Goal: Task Accomplishment & Management: Manage account settings

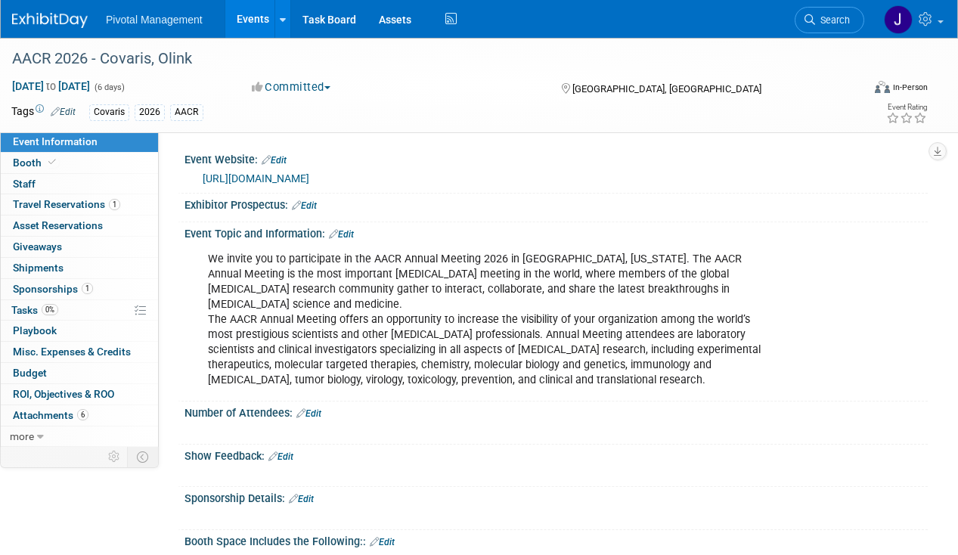
drag, startPoint x: 0, startPoint y: 0, endPoint x: 534, endPoint y: 157, distance: 556.5
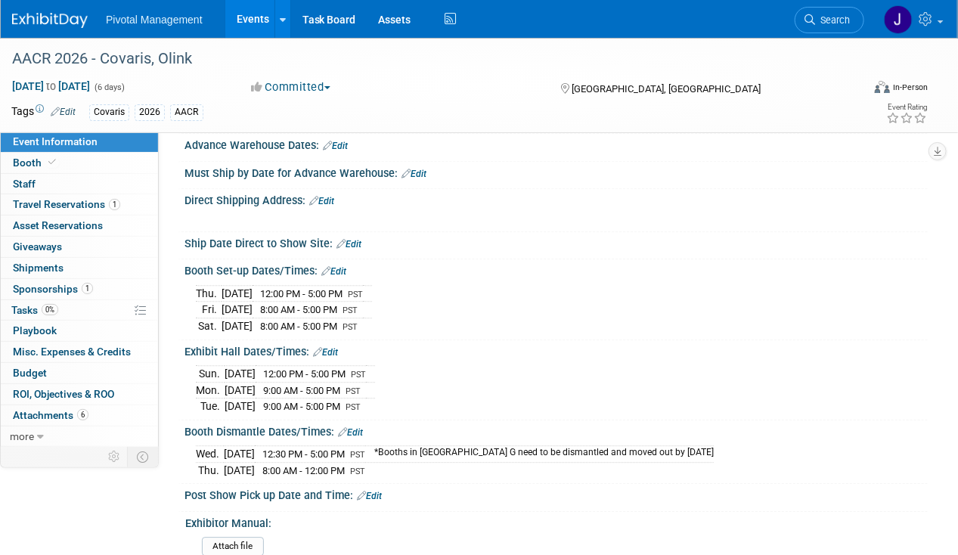
scroll to position [1365, 0]
click at [240, 20] on link "Events" at bounding box center [252, 19] width 55 height 38
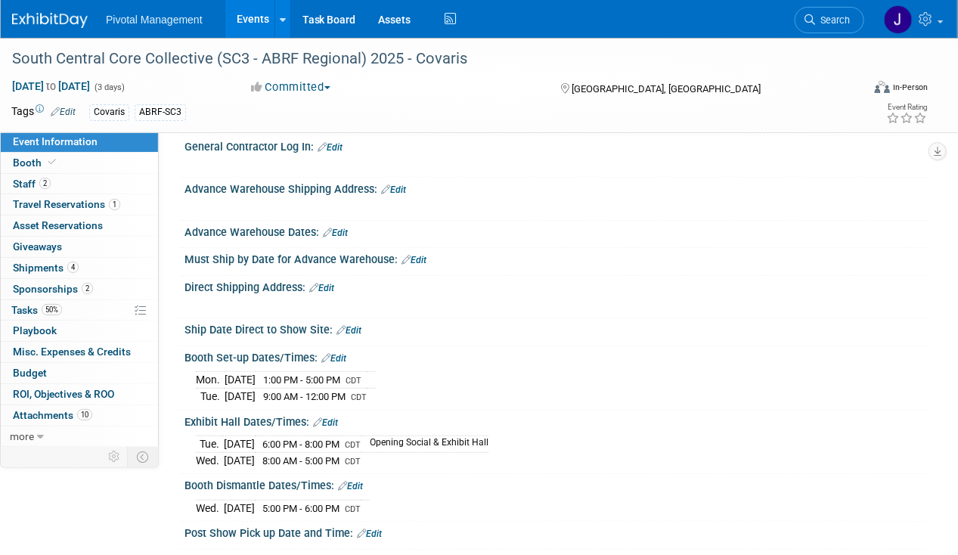
scroll to position [2444, 0]
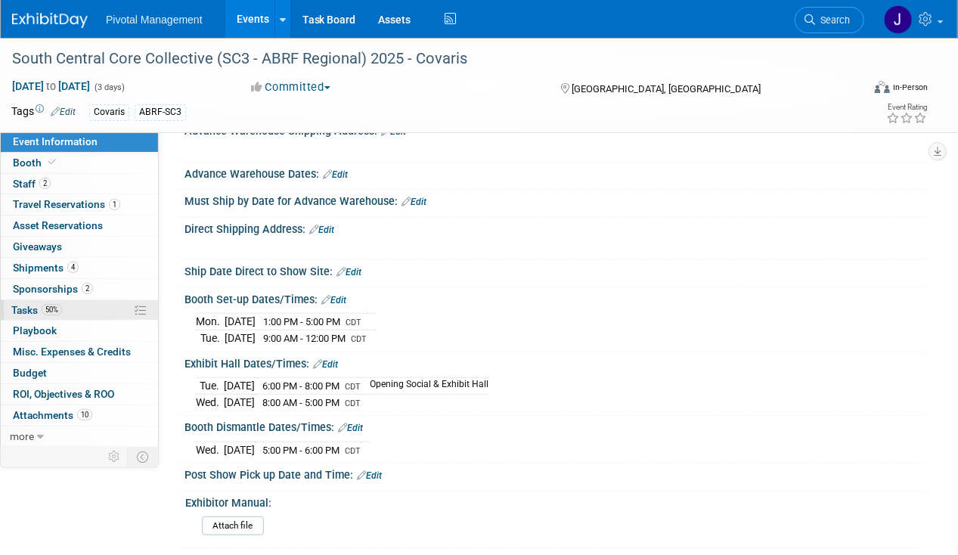
click at [118, 308] on link "50% Tasks 50%" at bounding box center [79, 310] width 157 height 20
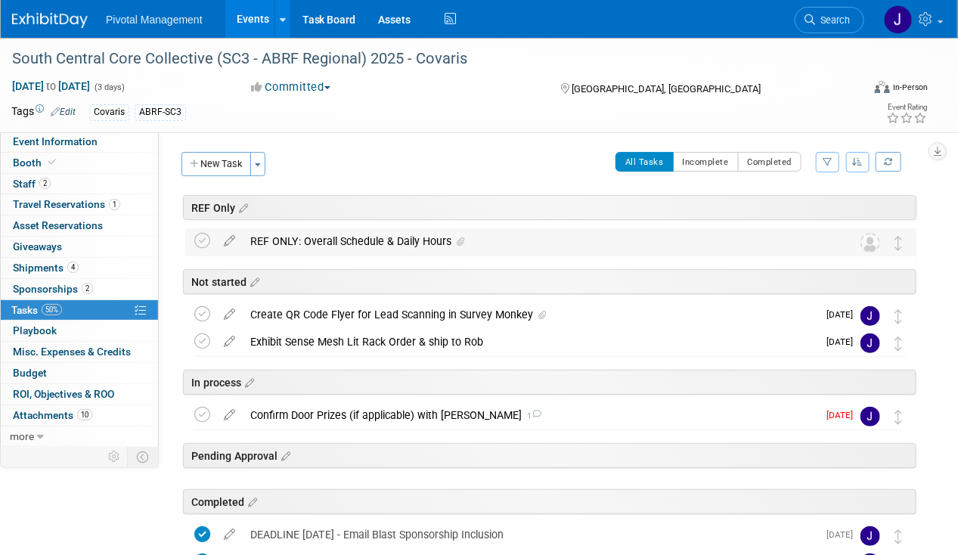
click at [402, 236] on div "REF ONLY: Overall Schedule & Daily Hours" at bounding box center [536, 241] width 587 height 26
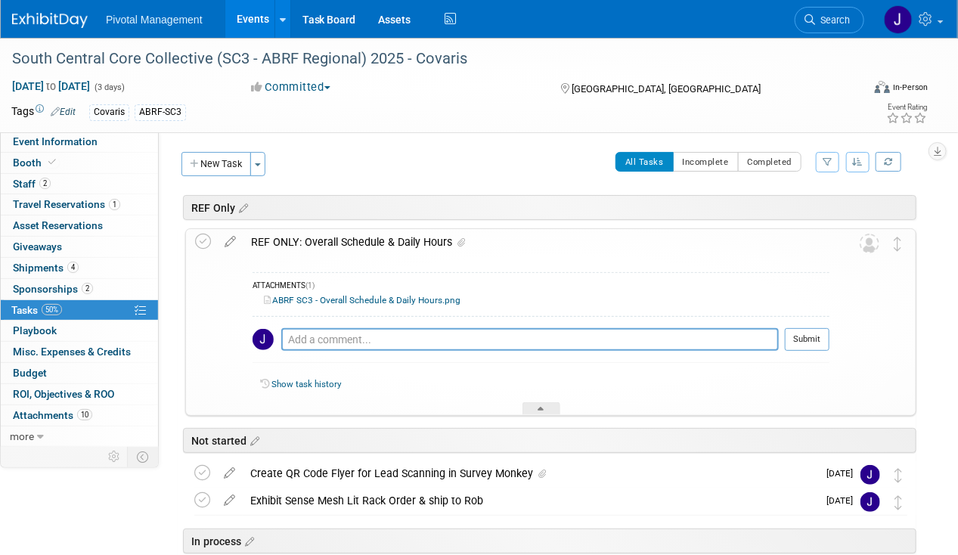
click at [389, 299] on link "ABRF SC3 - Overall Schedule & Daily Hours.png" at bounding box center [362, 300] width 197 height 11
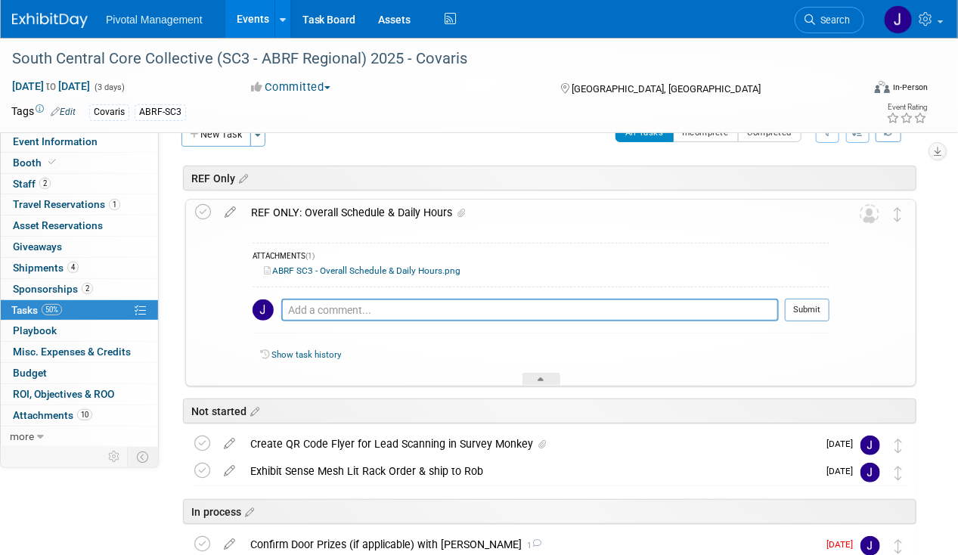
scroll to position [21, 0]
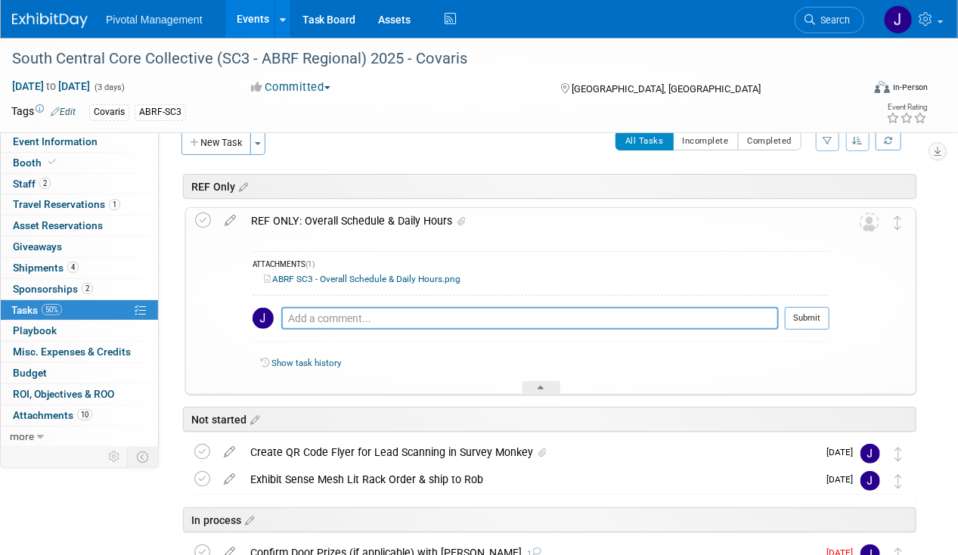
click at [328, 213] on div "REF ONLY: Overall Schedule & Daily Hours" at bounding box center [536, 221] width 586 height 26
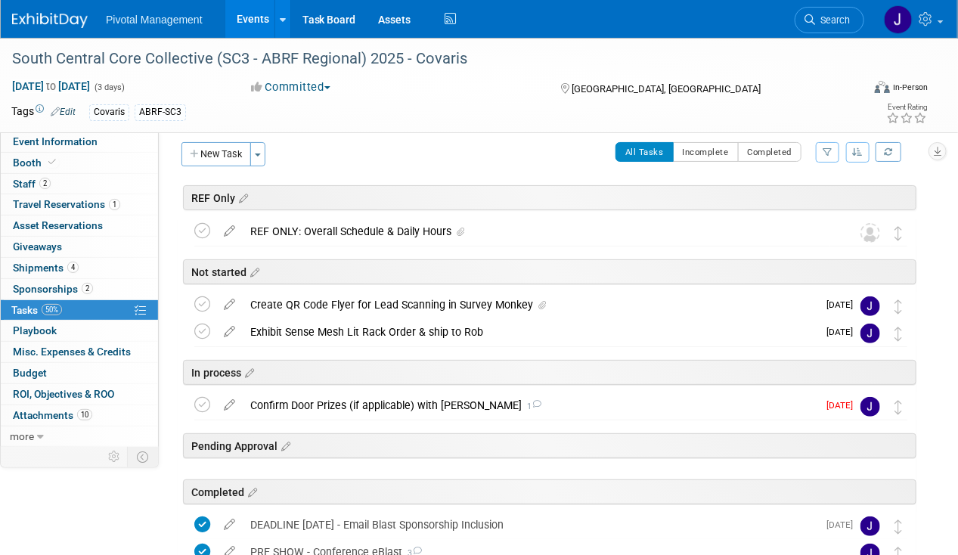
scroll to position [0, 0]
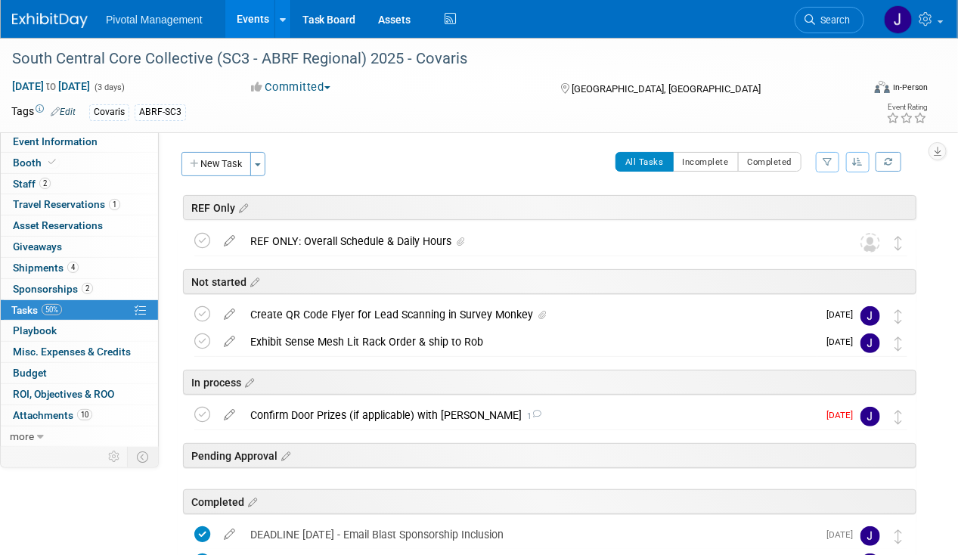
click at [203, 165] on button "New Task" at bounding box center [216, 164] width 70 height 24
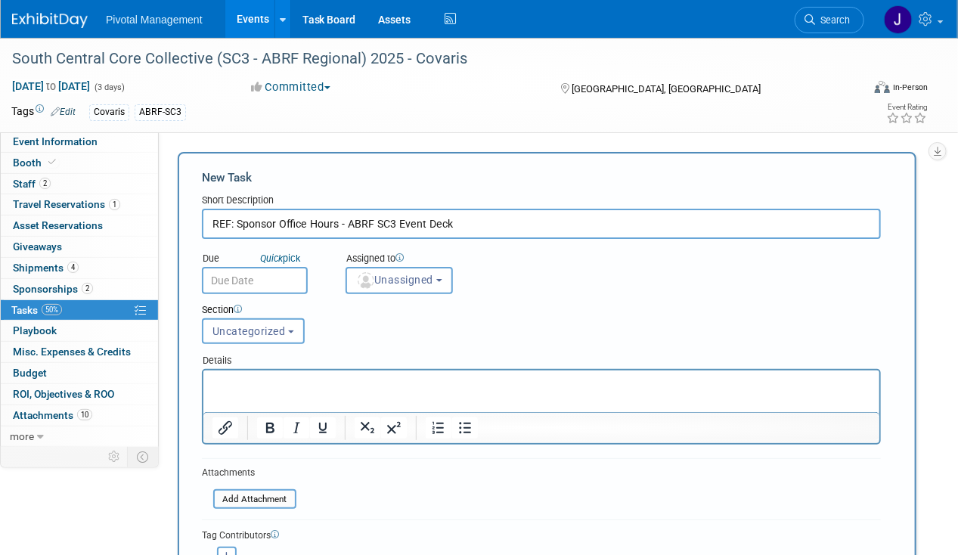
type input "REF: Sponsor Office Hours - ABRF SC3 Event Deck"
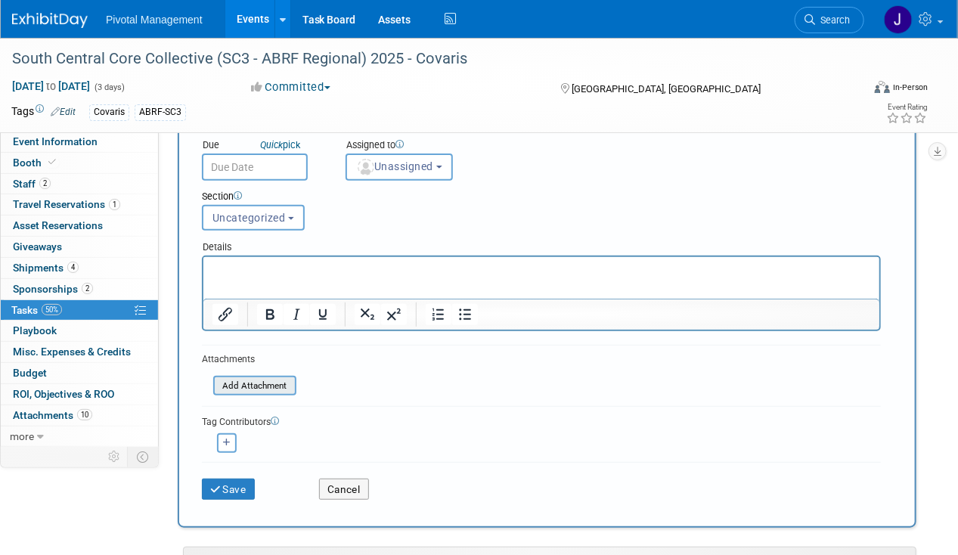
scroll to position [22, 0]
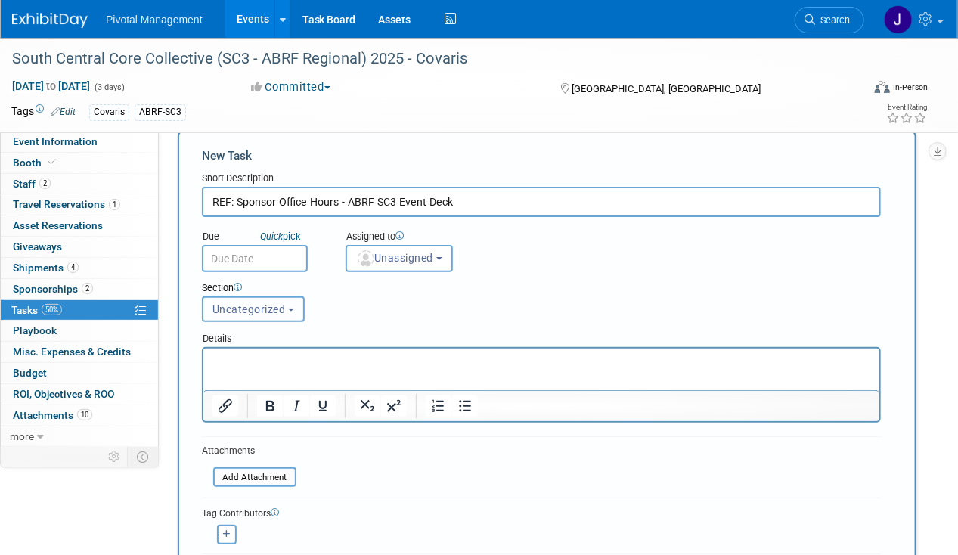
click at [248, 303] on span "Uncategorized" at bounding box center [248, 309] width 73 height 12
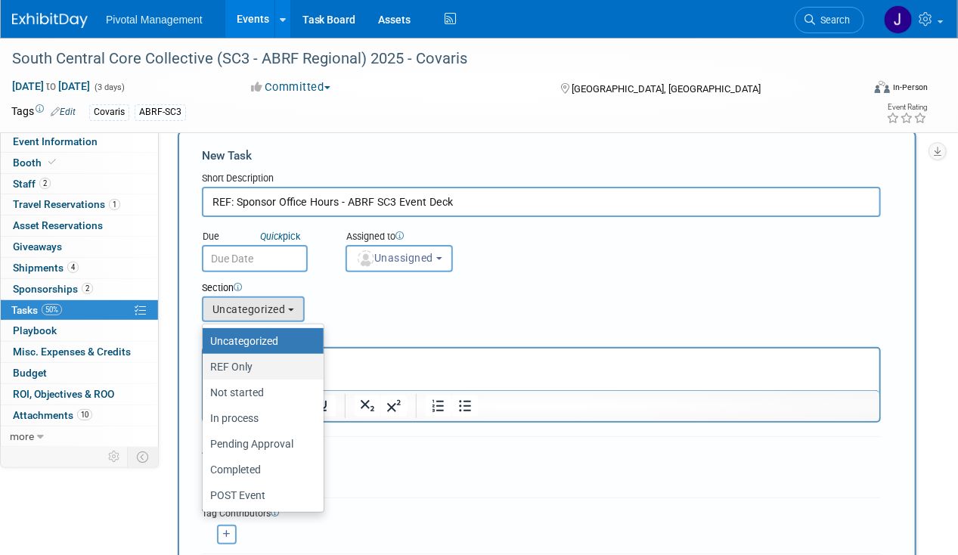
drag, startPoint x: 250, startPoint y: 369, endPoint x: 88, endPoint y: 28, distance: 377.1
click at [250, 369] on label "REF Only" at bounding box center [259, 367] width 98 height 20
click at [205, 369] on input "REF Only" at bounding box center [200, 367] width 10 height 10
select select "11273454"
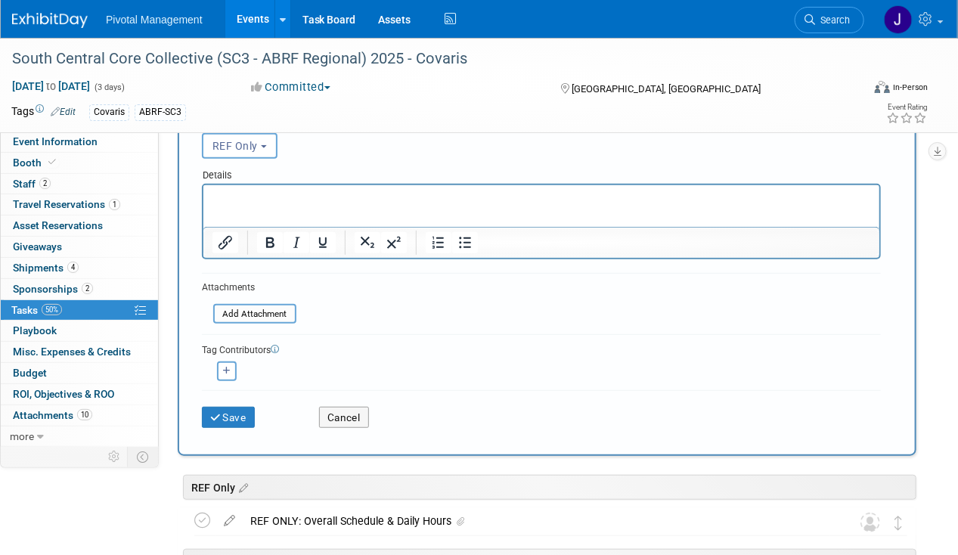
scroll to position [234, 0]
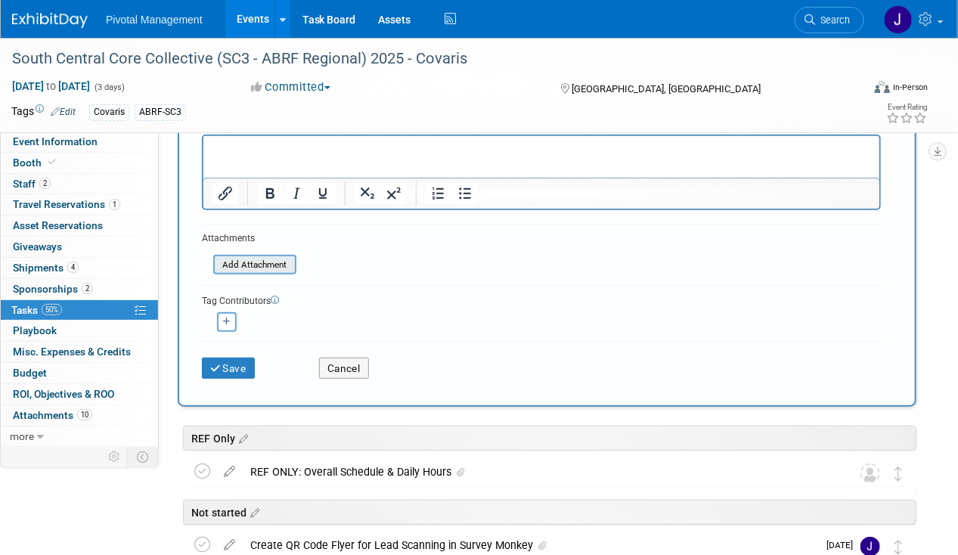
click at [256, 260] on input "file" at bounding box center [205, 264] width 180 height 17
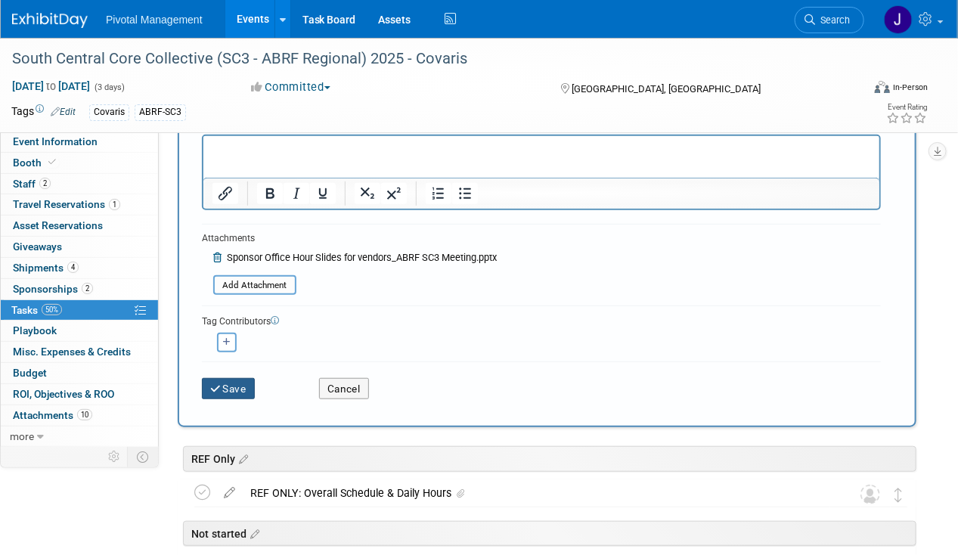
click at [219, 389] on icon "submit" at bounding box center [216, 389] width 13 height 11
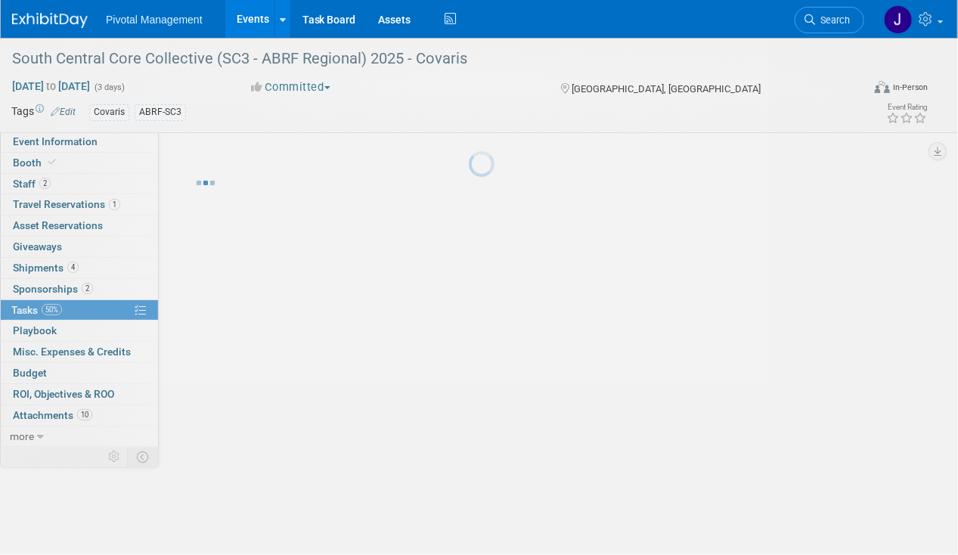
scroll to position [0, 0]
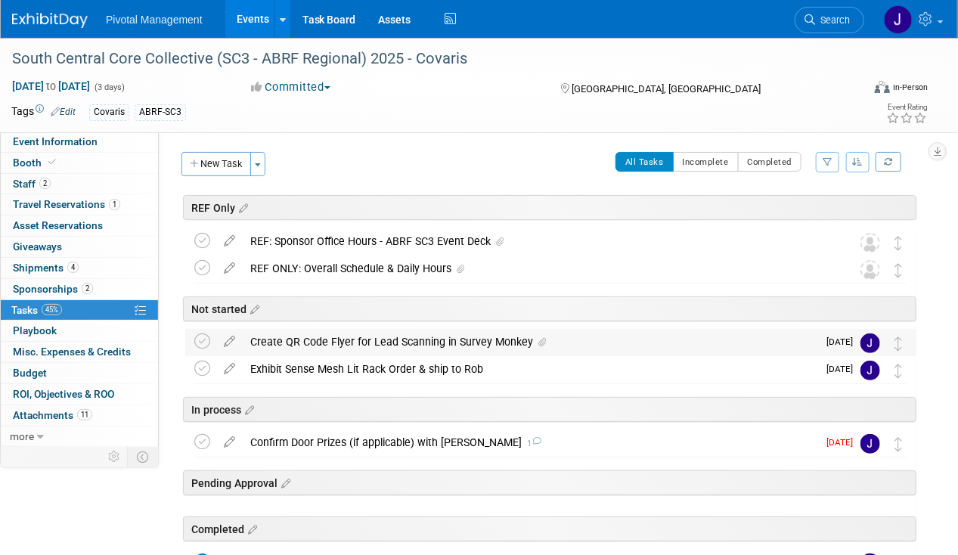
click at [331, 341] on div "Create QR Code Flyer for Lead Scanning in Survey Monkey" at bounding box center [530, 342] width 575 height 26
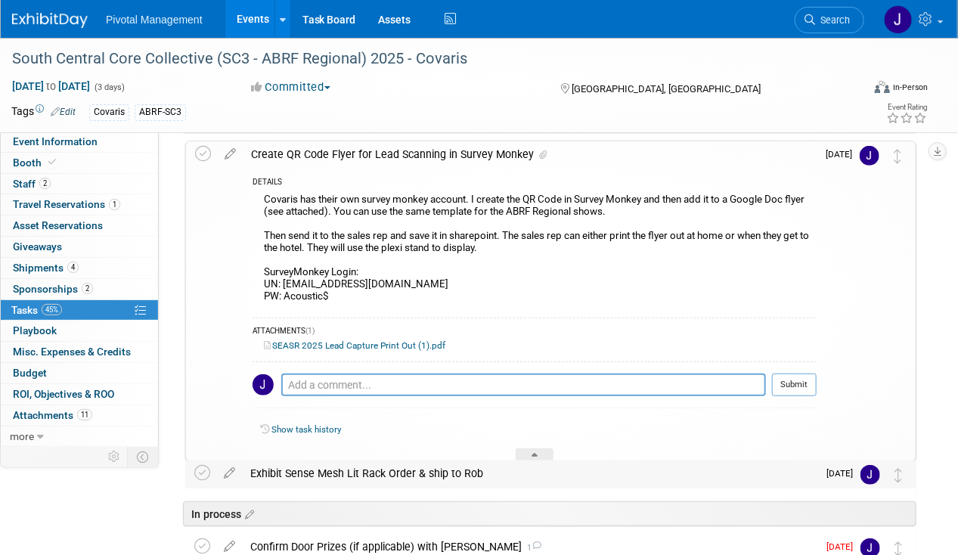
scroll to position [268, 0]
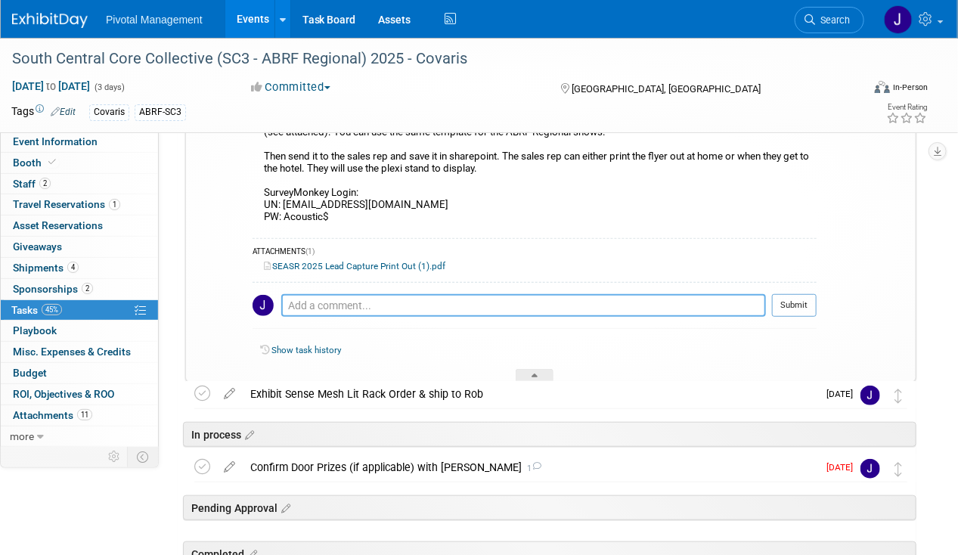
click at [308, 302] on textarea at bounding box center [523, 305] width 485 height 23
type textarea "N/A - Will use event app scanning functions"
click at [789, 307] on button "Submit" at bounding box center [794, 305] width 45 height 23
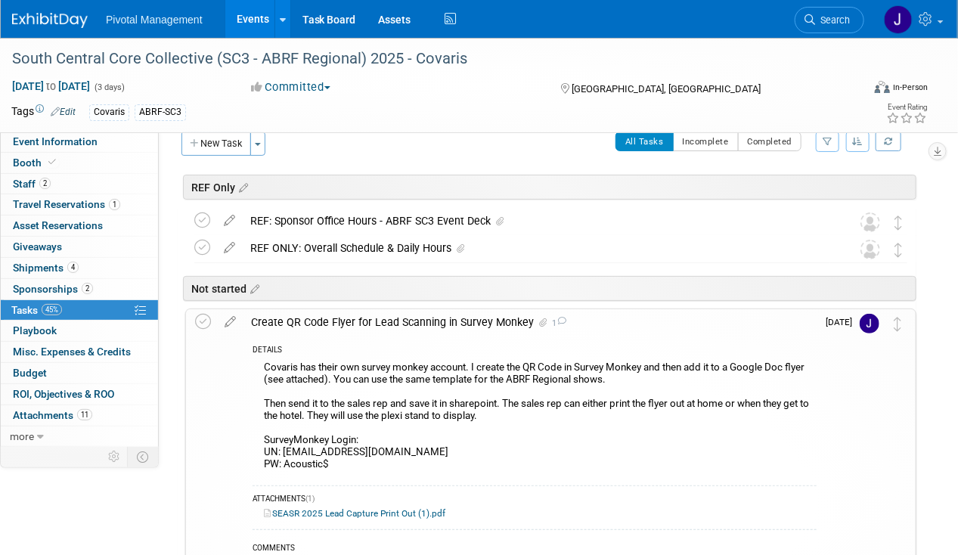
scroll to position [0, 0]
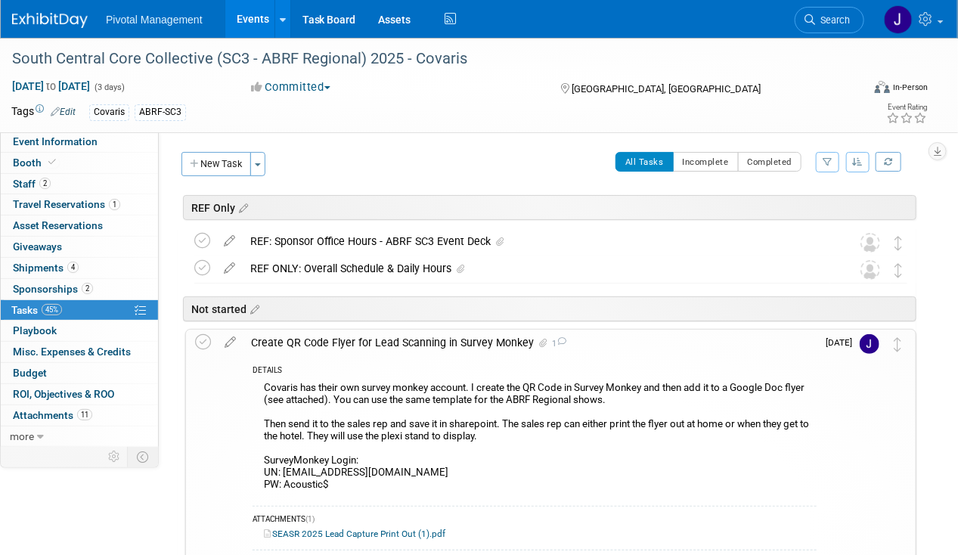
drag, startPoint x: 194, startPoint y: 346, endPoint x: 296, endPoint y: 342, distance: 101.4
click at [195, 346] on icon at bounding box center [203, 342] width 16 height 16
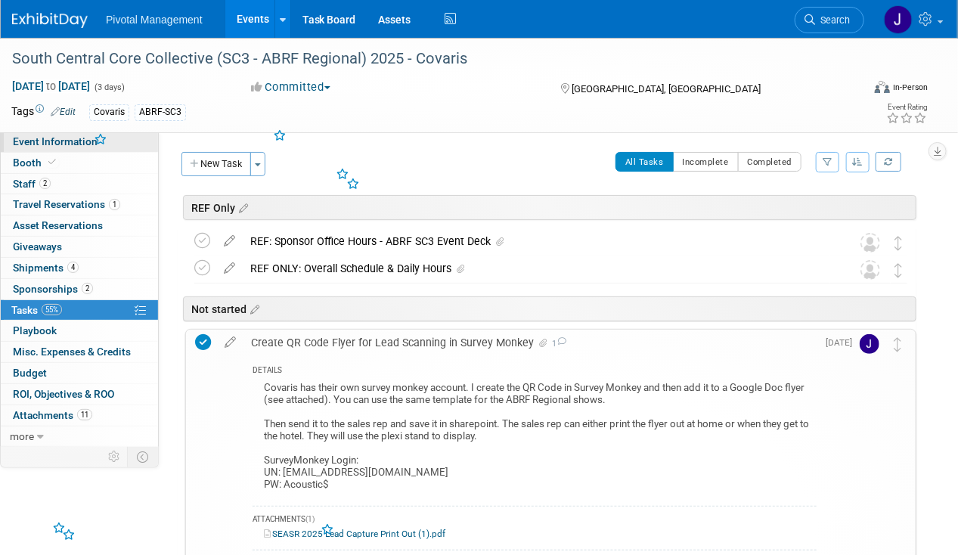
click at [78, 137] on span "Event Information" at bounding box center [55, 141] width 85 height 12
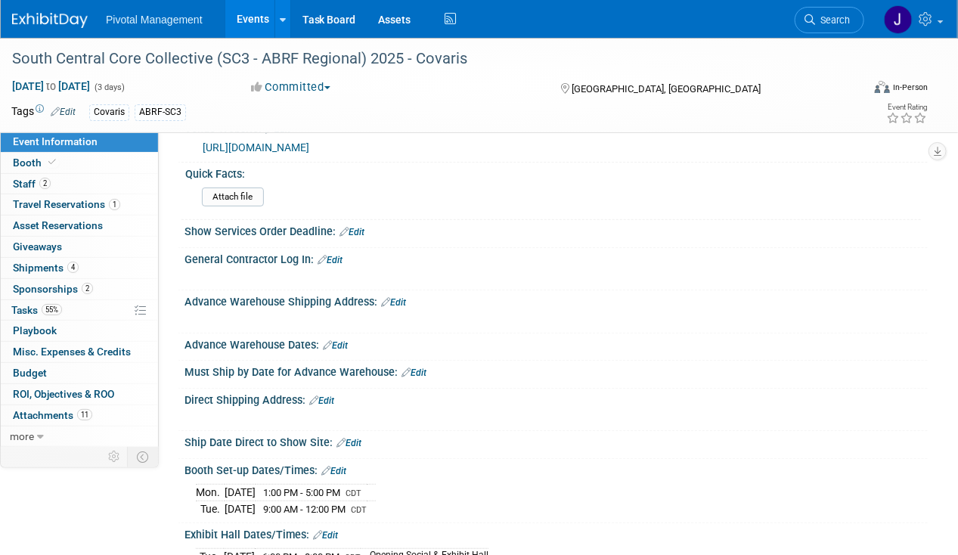
scroll to position [2280, 0]
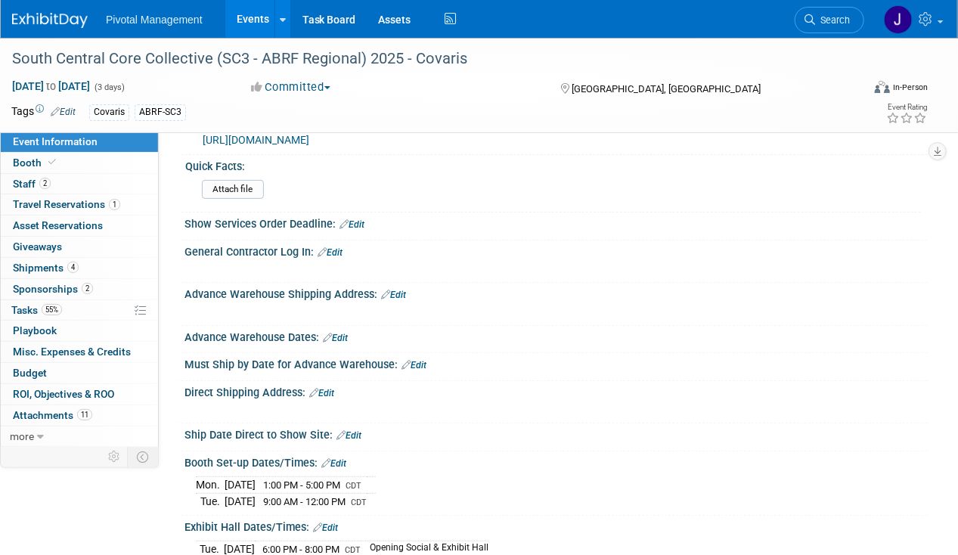
click at [325, 388] on link "Edit" at bounding box center [321, 393] width 25 height 11
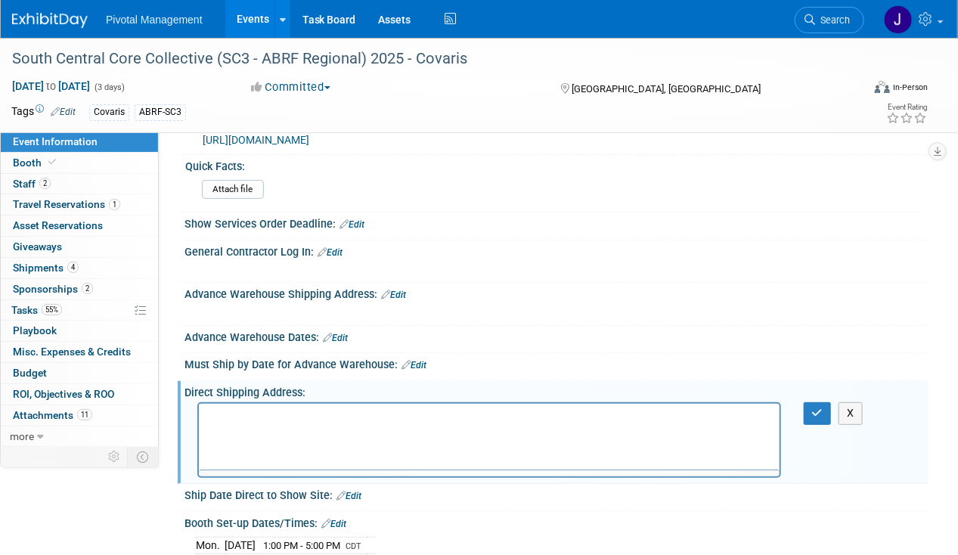
scroll to position [0, 0]
click at [224, 425] on html at bounding box center [488, 414] width 581 height 21
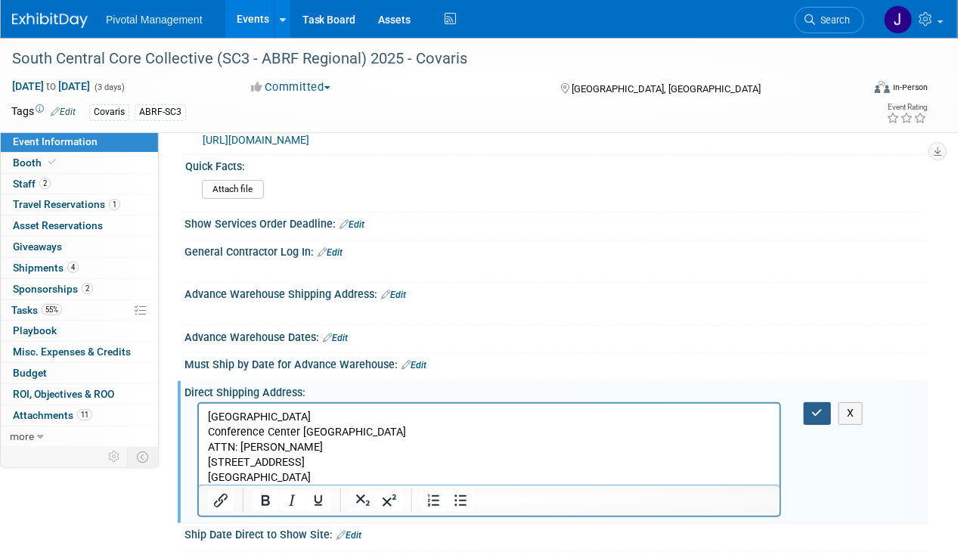
click at [817, 408] on icon "button" at bounding box center [817, 413] width 11 height 11
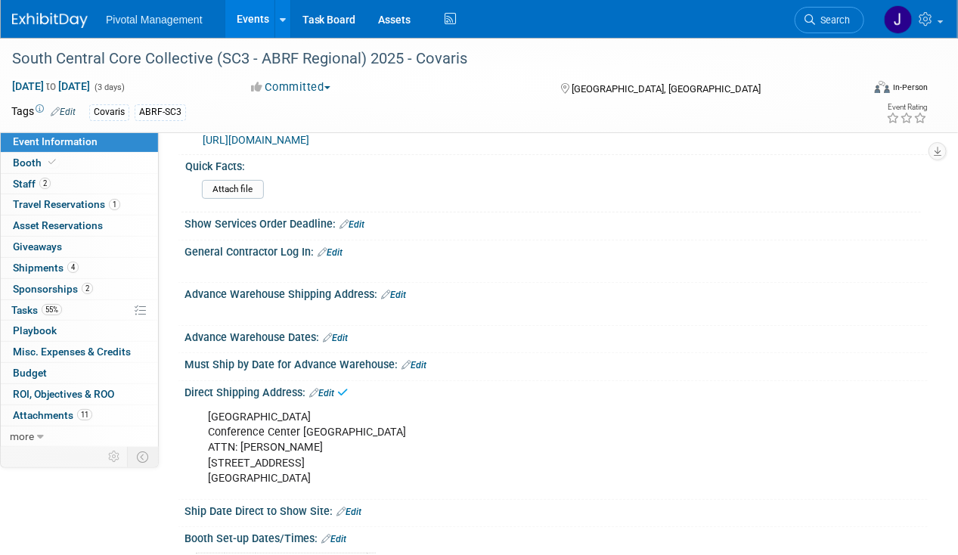
click at [419, 360] on link "Edit" at bounding box center [413, 365] width 25 height 11
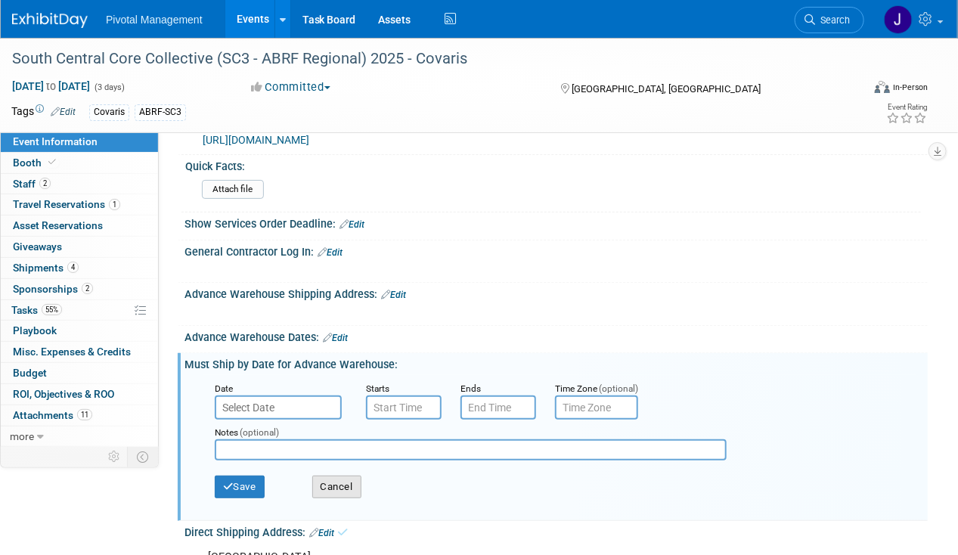
click at [330, 476] on button "Cancel" at bounding box center [336, 487] width 49 height 23
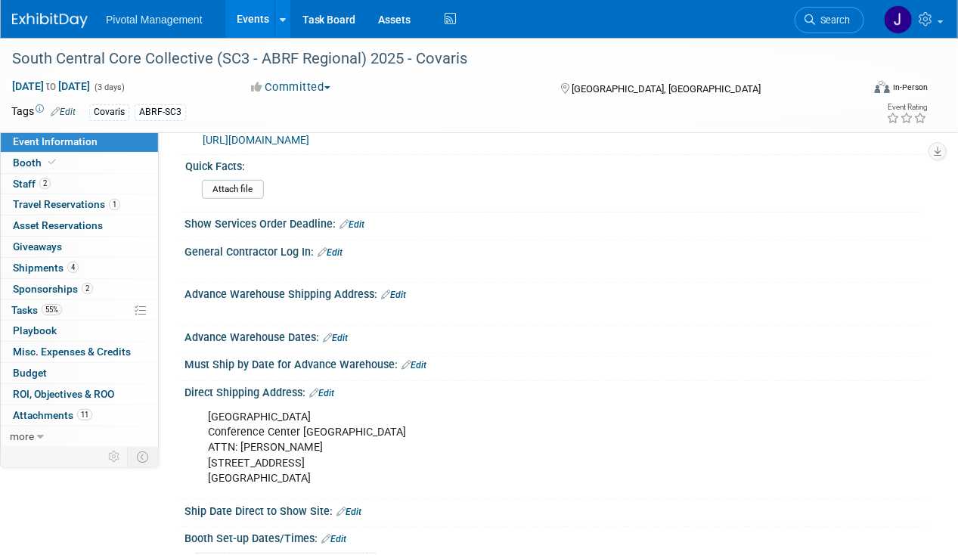
click at [352, 507] on link "Edit" at bounding box center [348, 512] width 25 height 11
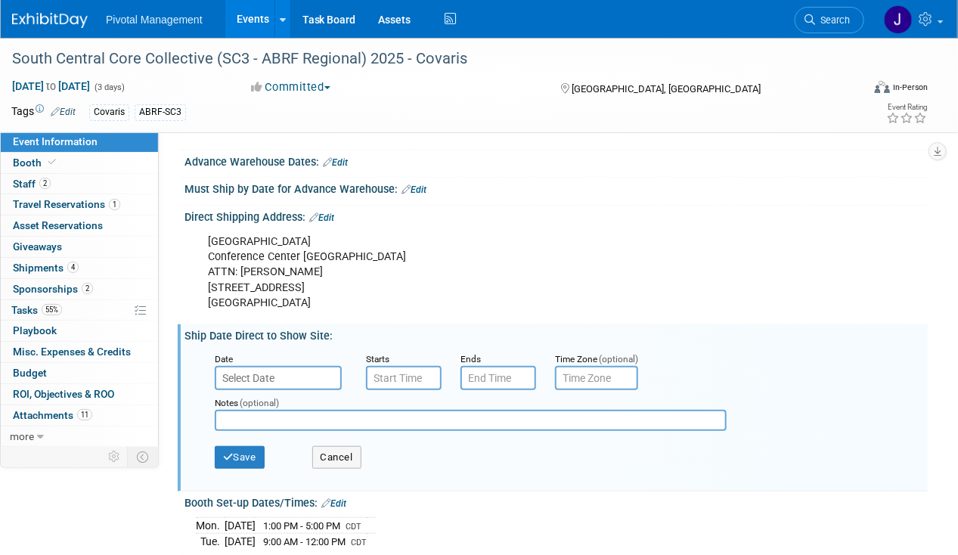
scroll to position [2473, 0]
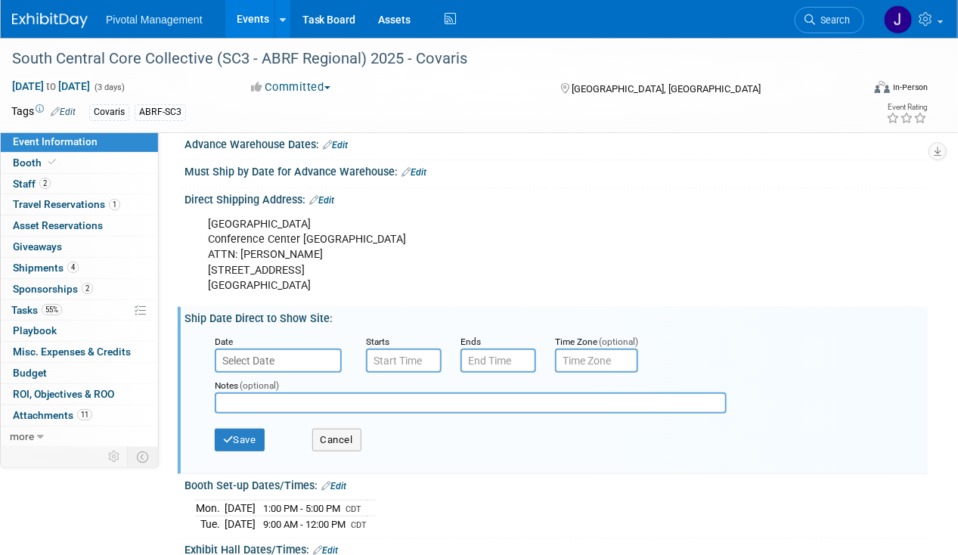
click at [237, 349] on input "text" at bounding box center [278, 361] width 127 height 24
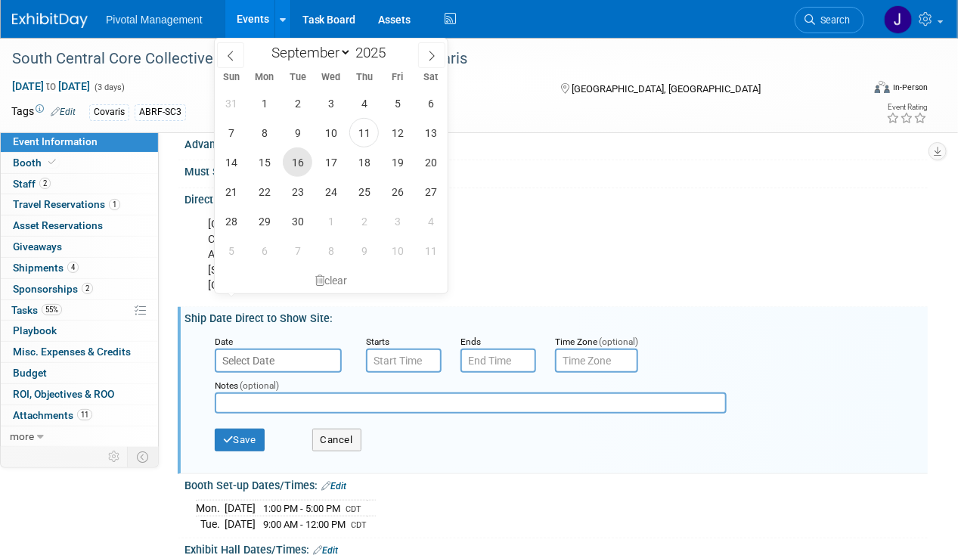
click at [295, 166] on span "16" at bounding box center [297, 161] width 29 height 29
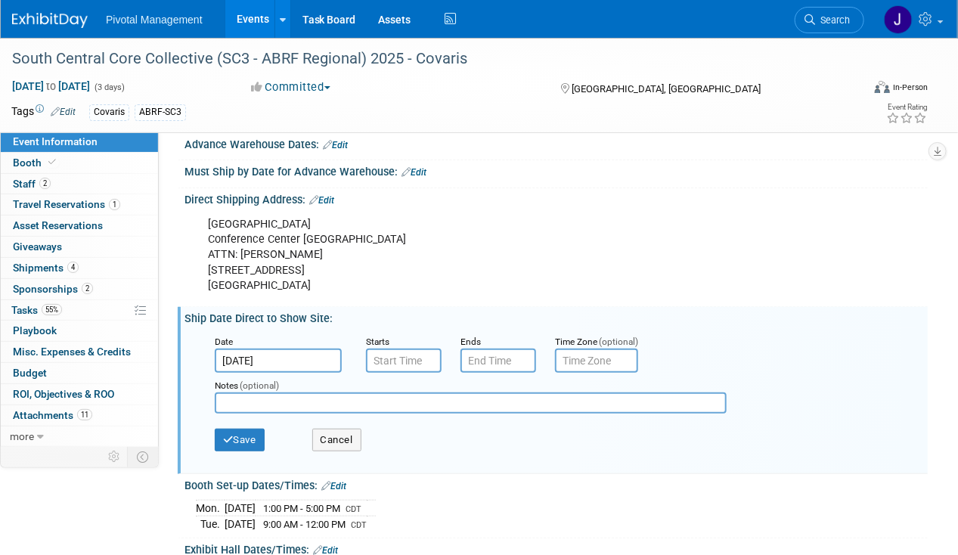
click at [299, 349] on input "Sep 16, 2025" at bounding box center [278, 361] width 127 height 24
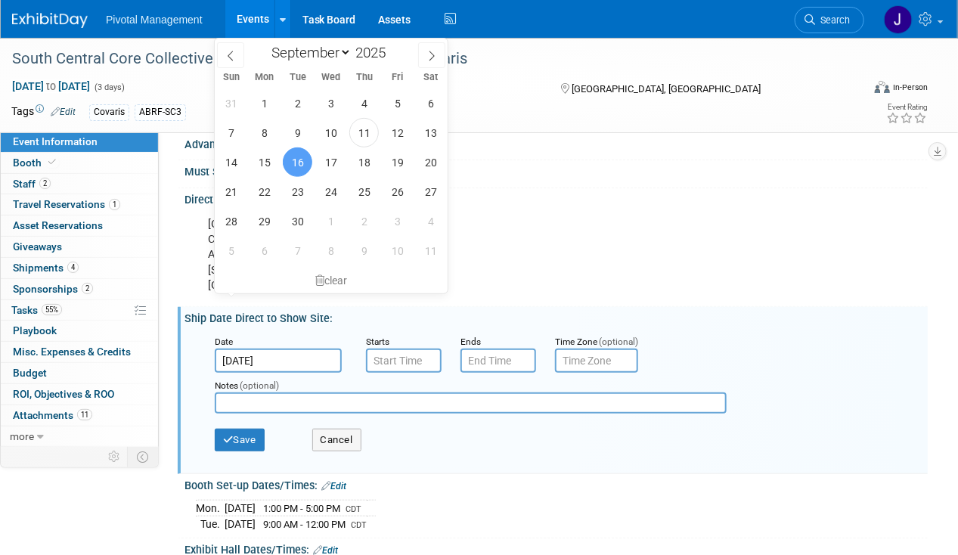
click at [315, 221] on div "31 1 2 3 4 5 6 7 8 9 10 11 12 13 14 15 16 17 18 19 20 21 22 23 24 25 26 27 28 2…" at bounding box center [331, 176] width 233 height 177
click at [295, 221] on span "30" at bounding box center [297, 220] width 29 height 29
type input "Sep 30, 2025"
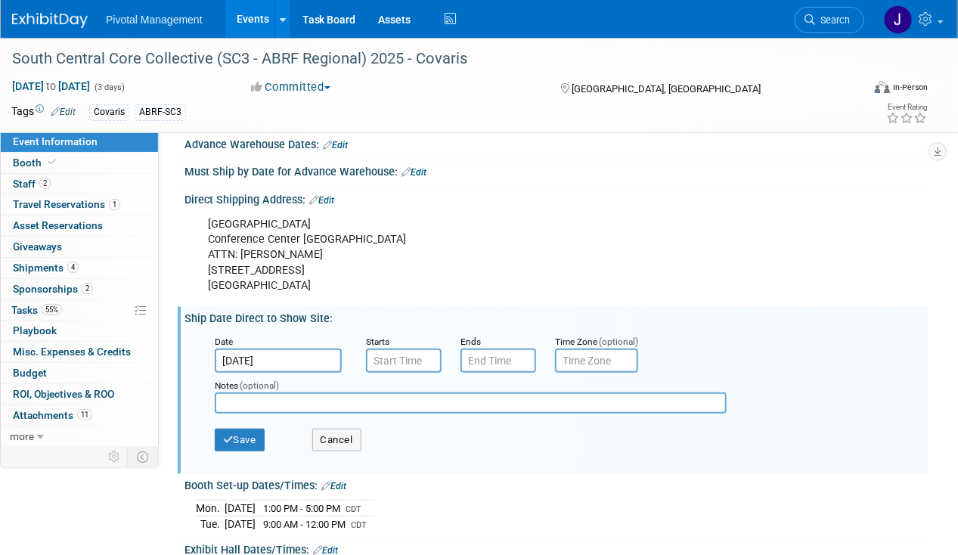
click at [267, 392] on input "text" at bounding box center [471, 402] width 512 height 21
type input "Can ship after Sept 15"
click at [248, 429] on button "Save" at bounding box center [240, 440] width 50 height 23
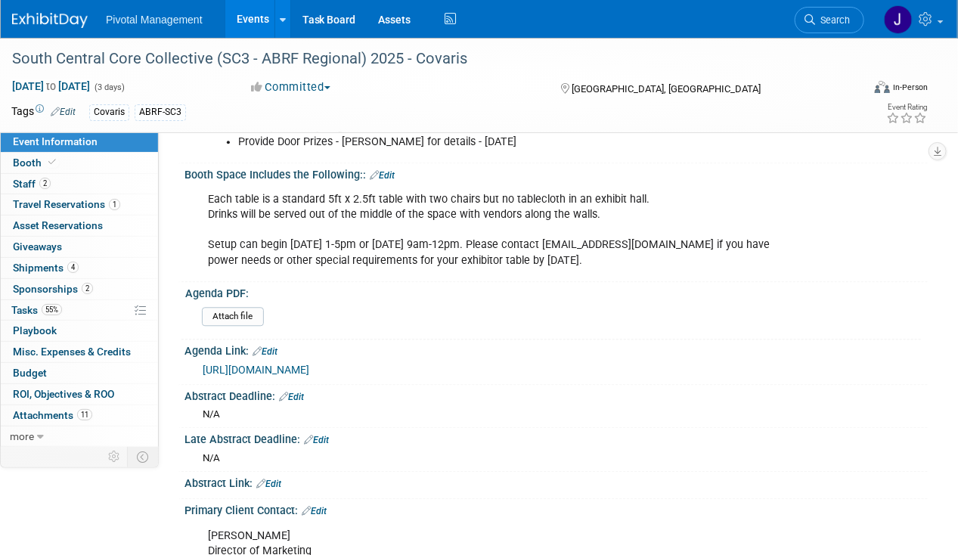
scroll to position [1335, 0]
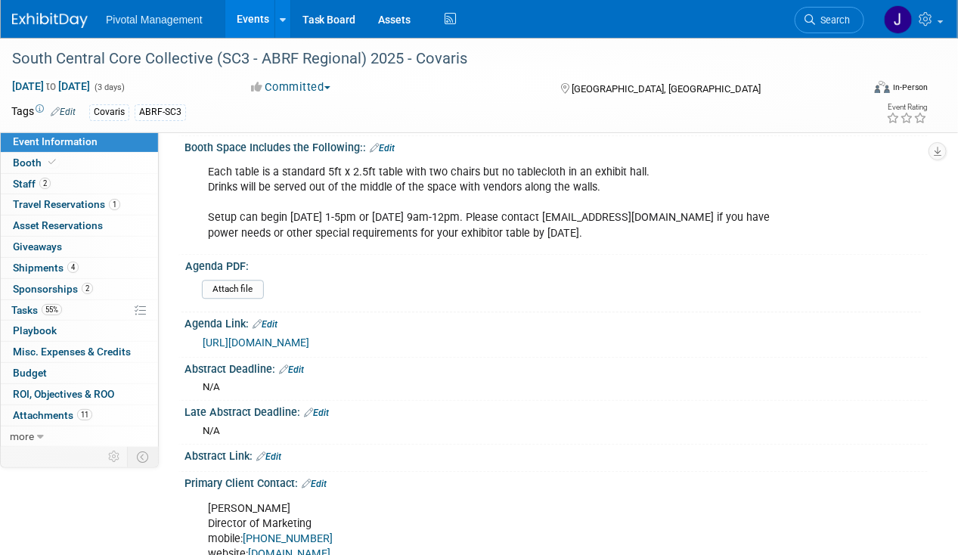
click at [309, 336] on link "https://sc3.abrf.org/2025-meeting-dallas/2025-meeting-sessions-2/" at bounding box center [256, 342] width 107 height 12
